Goal: Check status: Check status

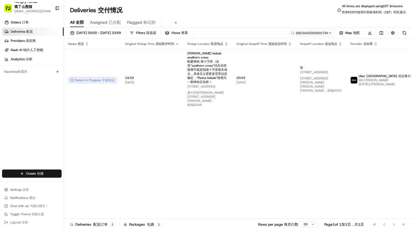
click at [293, 14] on div "Deliveries Deliveries 交付情况 All times are displayed using CST timezone All times…" at bounding box center [238, 10] width 348 height 12
click at [301, 31] on input "9923402055655794031424" at bounding box center [303, 32] width 61 height 7
click at [331, 34] on button at bounding box center [330, 32] width 5 height 5
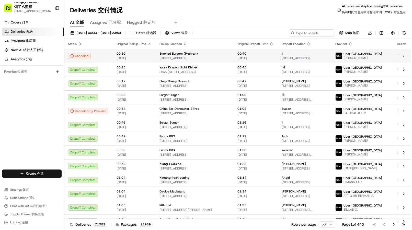
drag, startPoint x: 82, startPoint y: 230, endPoint x: 369, endPoint y: 52, distance: 337.5
click at [369, 52] on span "Uber [GEOGRAPHIC_DATA]" at bounding box center [363, 54] width 39 height 4
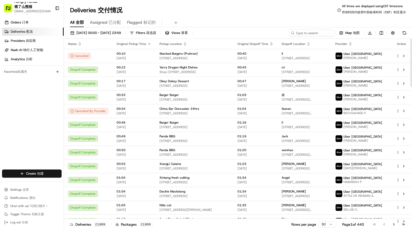
click at [234, 31] on div "[DATE] 00:00 - [DATE] 23:59 Filters Filters 筛选器 Views Views 查看 Map Map 地图 Downl…" at bounding box center [238, 33] width 348 height 9
click at [306, 30] on input at bounding box center [303, 32] width 61 height 7
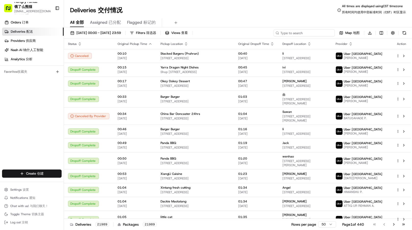
paste input "9923402055655794031424"
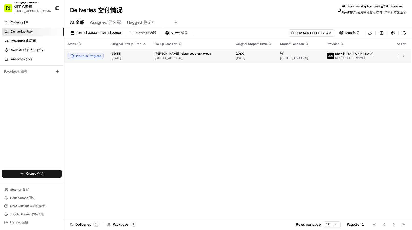
click at [287, 50] on td "张 [STREET_ADDRESS]" at bounding box center [299, 56] width 47 height 14
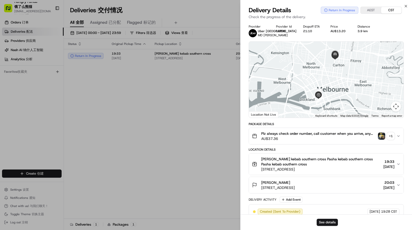
click at [384, 138] on img "button" at bounding box center [381, 136] width 7 height 7
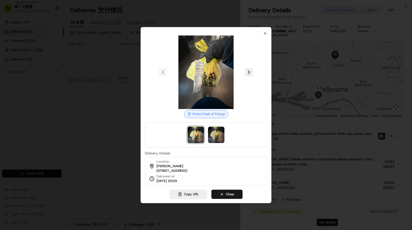
click at [225, 128] on div at bounding box center [206, 134] width 122 height 25
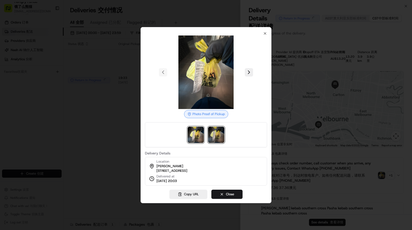
click at [220, 129] on img at bounding box center [216, 135] width 16 height 16
click at [264, 36] on div at bounding box center [206, 73] width 122 height 74
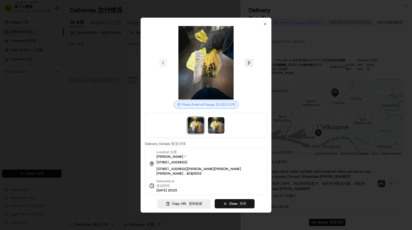
drag, startPoint x: 335, startPoint y: 122, endPoint x: 323, endPoint y: 111, distance: 16.5
click at [329, 118] on div at bounding box center [206, 115] width 412 height 230
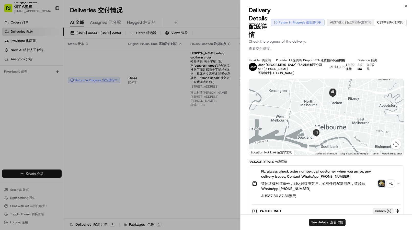
drag, startPoint x: 338, startPoint y: 101, endPoint x: 328, endPoint y: 99, distance: 9.6
click at [328, 100] on div at bounding box center [326, 117] width 155 height 76
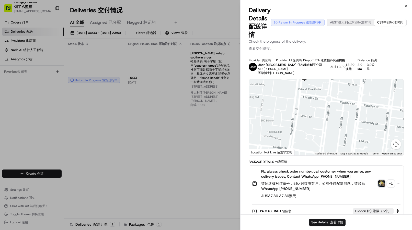
drag, startPoint x: 310, startPoint y: 86, endPoint x: 313, endPoint y: 120, distance: 34.9
click at [313, 120] on div at bounding box center [326, 117] width 155 height 76
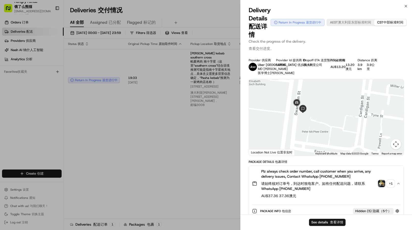
drag, startPoint x: 303, startPoint y: 108, endPoint x: 307, endPoint y: 116, distance: 8.4
click at [307, 113] on img at bounding box center [303, 109] width 8 height 8
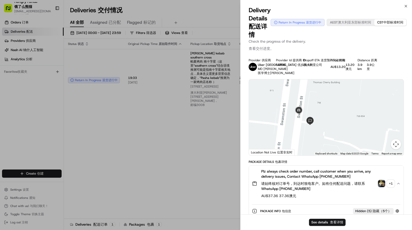
click at [326, 123] on div at bounding box center [326, 117] width 155 height 76
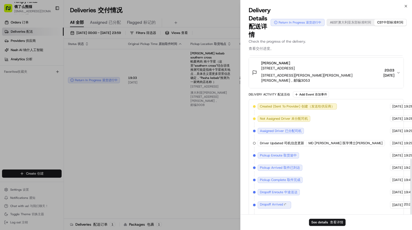
scroll to position [295, 0]
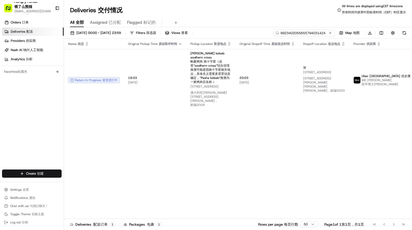
click at [311, 33] on input "9923402055655794031424" at bounding box center [303, 32] width 61 height 7
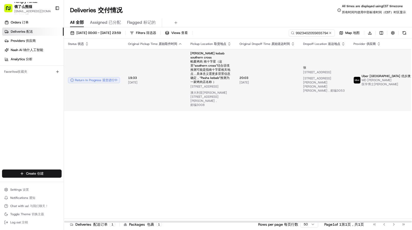
click at [239, 87] on td "20:03 20:03 [DATE] [DATE]" at bounding box center [267, 80] width 64 height 62
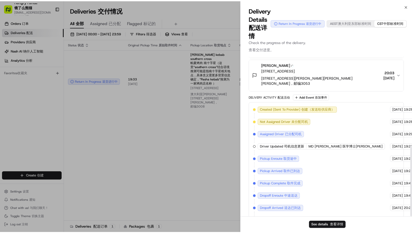
scroll to position [199, 0]
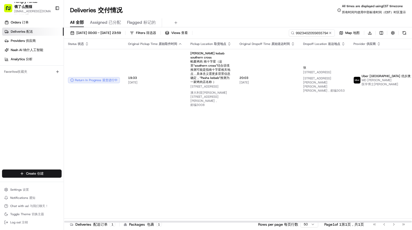
click at [135, 107] on div "Status Status 状态 Original Pickup Time Original Pickup Time 原始取件时间 Pickup Locati…" at bounding box center [259, 131] width 390 height 184
click at [306, 35] on input "9923402055655794031424" at bounding box center [303, 32] width 61 height 7
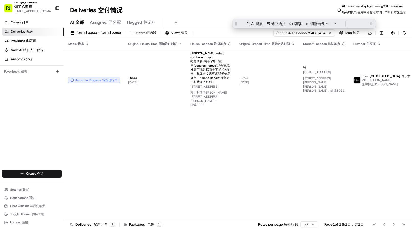
paste input "213475625358776641647"
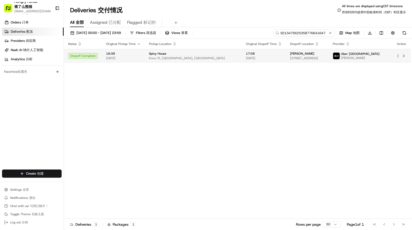
type input "9213475625358776641647"
click at [290, 59] on span "[STREET_ADDRESS]" at bounding box center [307, 58] width 35 height 4
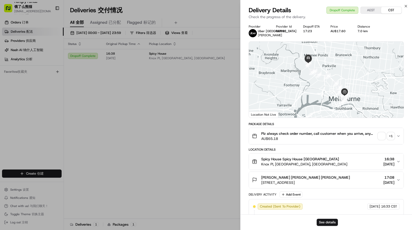
click at [380, 138] on span "button" at bounding box center [381, 136] width 7 height 7
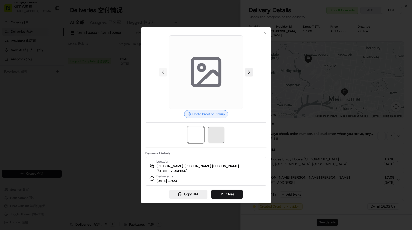
drag, startPoint x: 226, startPoint y: 135, endPoint x: 223, endPoint y: 134, distance: 3.9
click at [225, 135] on div at bounding box center [206, 134] width 122 height 25
click at [222, 134] on span at bounding box center [216, 135] width 16 height 16
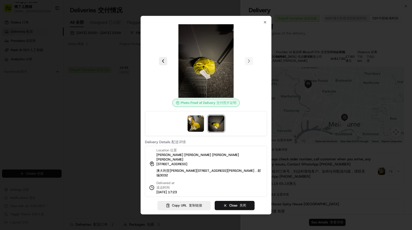
click at [127, 155] on div at bounding box center [206, 115] width 412 height 230
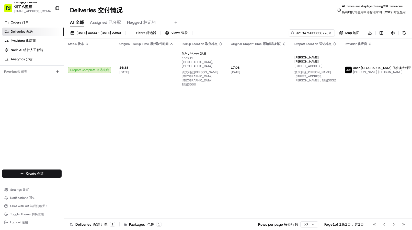
click at [36, 122] on div "Orders Orders 订单 Deliveries Deliveries 配送 Providers Providers 供应商 Nash AI Nash …" at bounding box center [32, 94] width 64 height 156
click at [312, 32] on input "9213475625358776641647" at bounding box center [303, 32] width 61 height 7
paste input "2325451545053720142026"
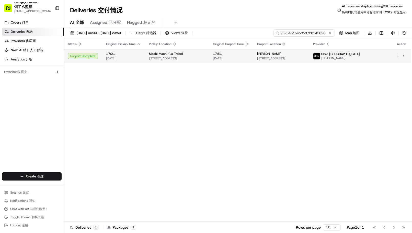
type input "2325451545053720142026"
click at [230, 57] on td "17:51 [DATE]" at bounding box center [231, 56] width 44 height 14
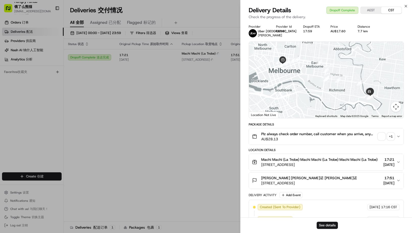
click at [380, 137] on div "Provider Uber [GEOGRAPHIC_DATA] [PERSON_NAME] Provider Id CD16C Dropoff ETA 17:…" at bounding box center [326, 175] width 155 height 300
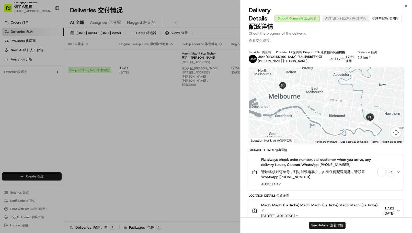
click at [383, 172] on span "button" at bounding box center [381, 171] width 7 height 7
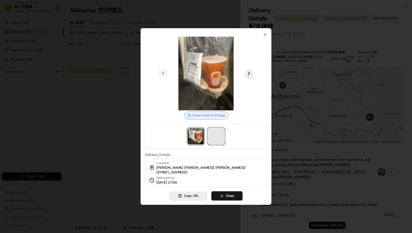
click at [211, 130] on span at bounding box center [216, 136] width 16 height 16
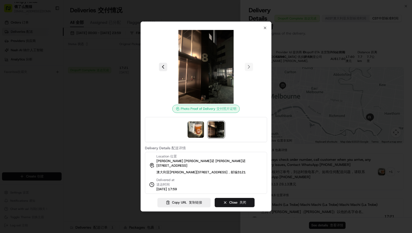
click at [104, 139] on div at bounding box center [206, 116] width 412 height 233
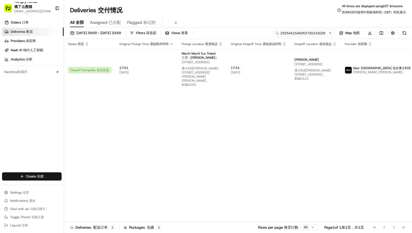
click at [306, 35] on input "2325451545053720142026" at bounding box center [303, 32] width 61 height 7
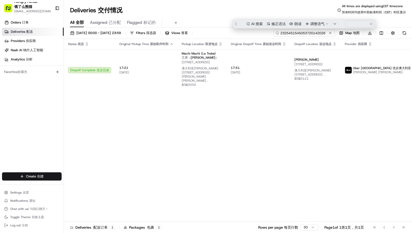
paste input "7529446135756746312470"
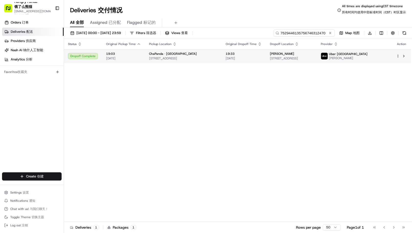
type input "7529446135756746312470"
click at [258, 59] on span "[DATE]" at bounding box center [244, 58] width 36 height 4
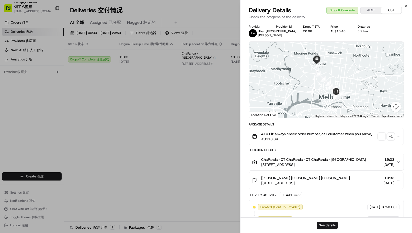
click at [382, 139] on span "button" at bounding box center [381, 136] width 7 height 7
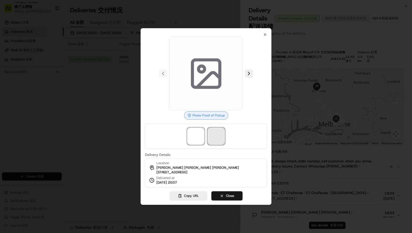
click at [213, 130] on span at bounding box center [216, 136] width 16 height 16
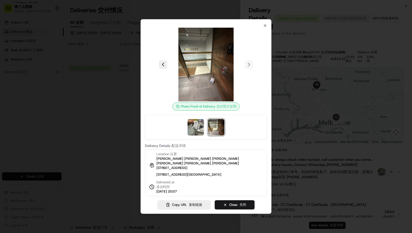
click at [124, 132] on div at bounding box center [206, 116] width 412 height 233
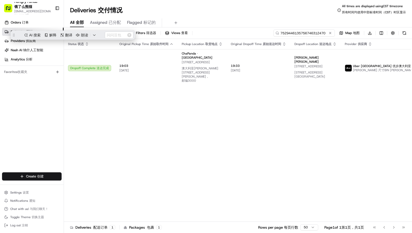
click at [315, 34] on input "7529446135756746312470" at bounding box center [303, 32] width 61 height 7
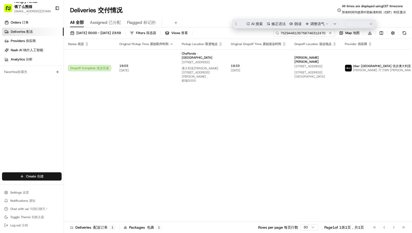
paste input "6733442585458701141694"
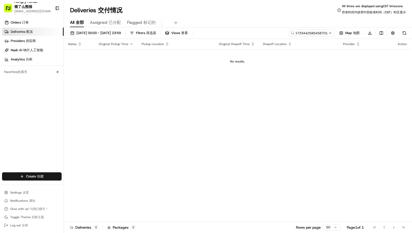
drag, startPoint x: 244, startPoint y: 59, endPoint x: 245, endPoint y: 48, distance: 11.8
click at [244, 59] on div "No results." at bounding box center [237, 61] width 343 height 4
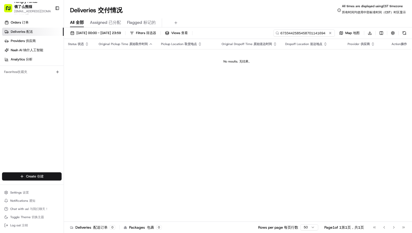
click at [309, 31] on input "6733442585458701141694" at bounding box center [303, 32] width 61 height 7
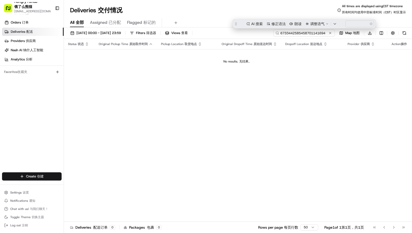
paste input "1732431005454774082118"
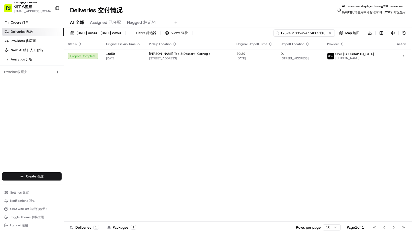
type input "1732431005454774082118"
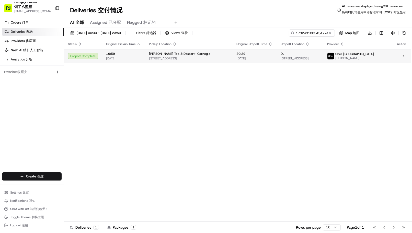
click at [259, 50] on td "20:29 [DATE]" at bounding box center [254, 56] width 44 height 14
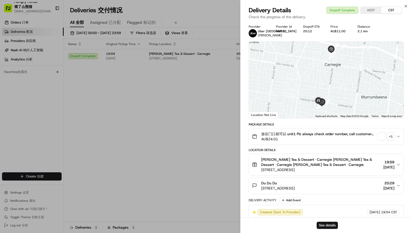
click at [383, 140] on span "button" at bounding box center [381, 136] width 7 height 7
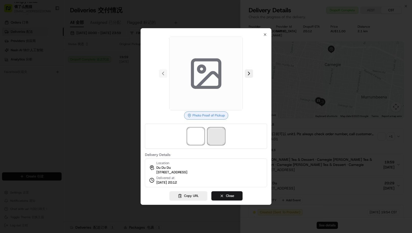
click at [223, 138] on span at bounding box center [216, 136] width 16 height 16
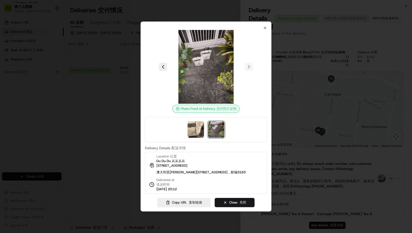
click at [130, 131] on div at bounding box center [206, 116] width 412 height 233
